Goal: Task Accomplishment & Management: Complete application form

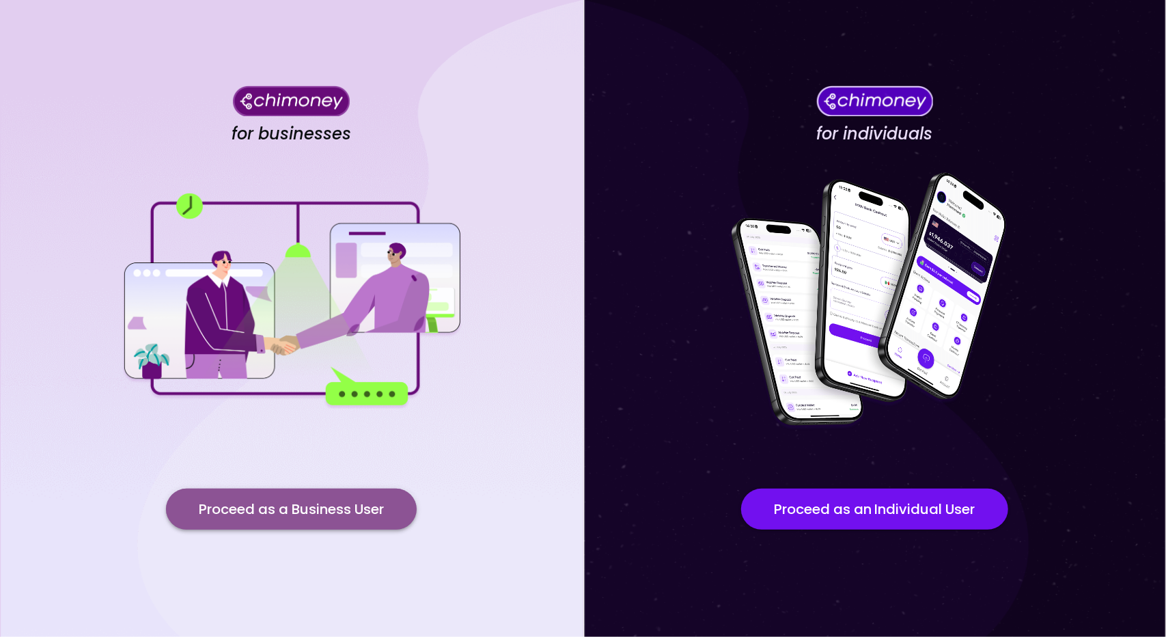
click at [332, 522] on button "Proceed as a Business User" at bounding box center [291, 508] width 251 height 41
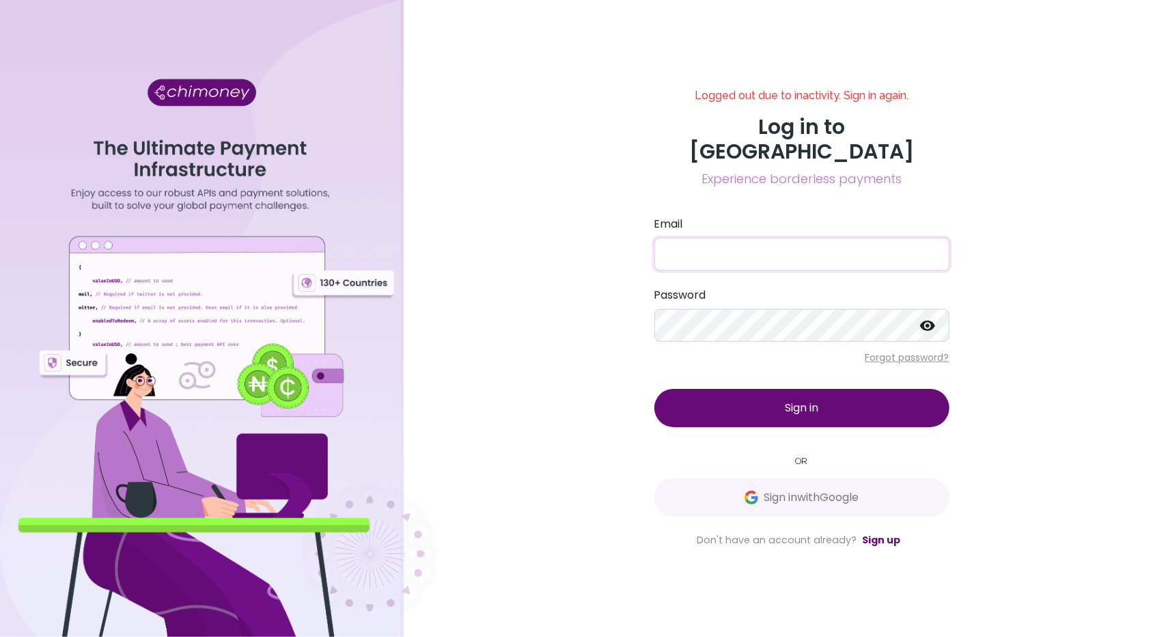
click at [829, 238] on input "Email" at bounding box center [801, 254] width 295 height 33
click at [750, 247] on input "Email" at bounding box center [801, 254] width 295 height 33
type input "[EMAIL_ADDRESS][DOMAIN_NAME]"
click at [794, 400] on span "Sign in" at bounding box center [801, 408] width 33 height 16
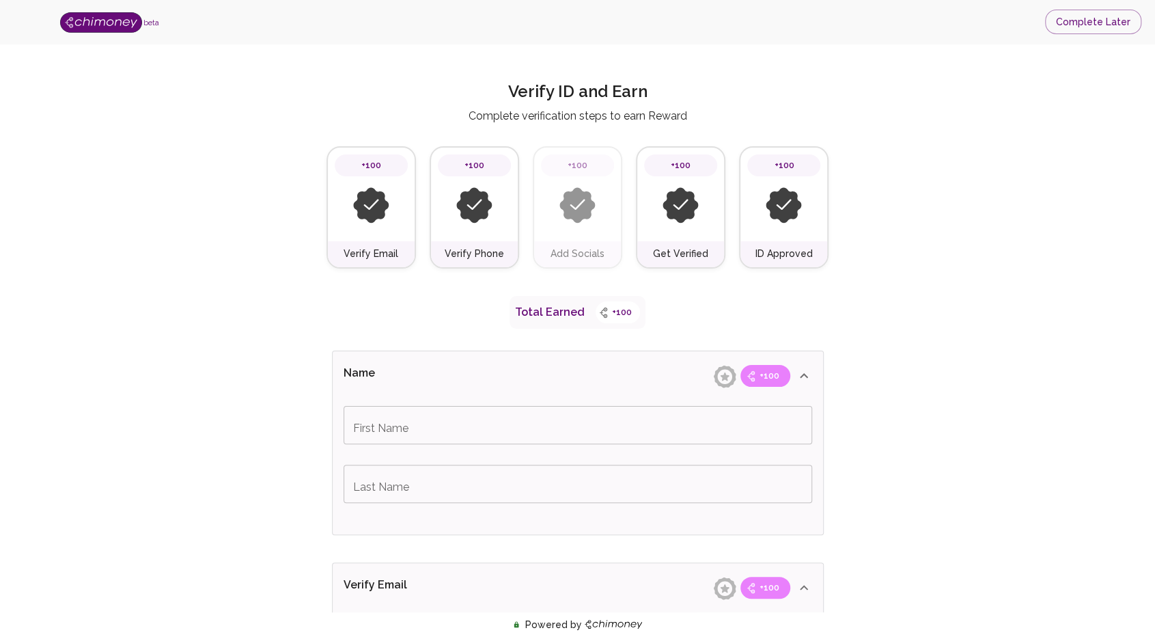
drag, startPoint x: 1148, startPoint y: 135, endPoint x: 1165, endPoint y: 144, distance: 20.2
